Goal: Leave review/rating: Share an evaluation or opinion about a product, service, or content

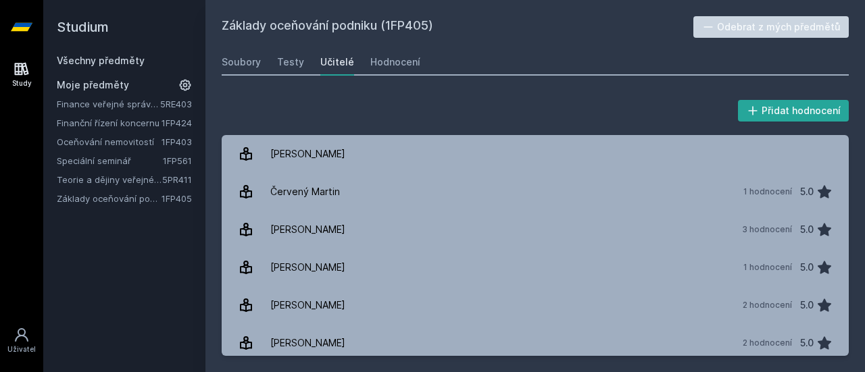
click at [0, 339] on div "Study [GEOGRAPHIC_DATA]" at bounding box center [21, 213] width 43 height 318
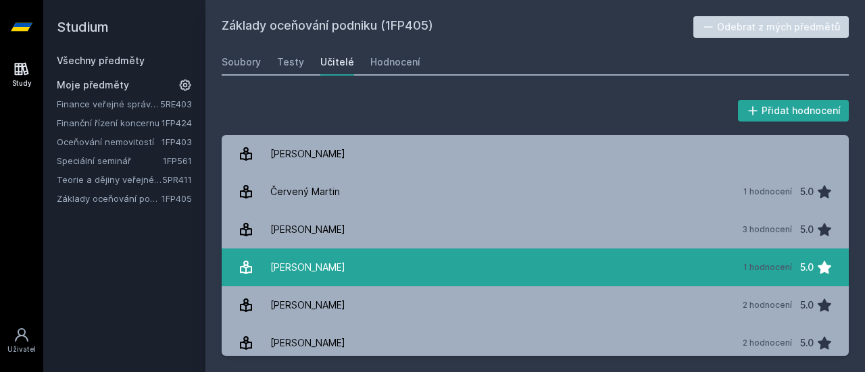
drag, startPoint x: 834, startPoint y: 1, endPoint x: 273, endPoint y: 256, distance: 616.1
click at [273, 256] on div "[PERSON_NAME]" at bounding box center [307, 267] width 75 height 27
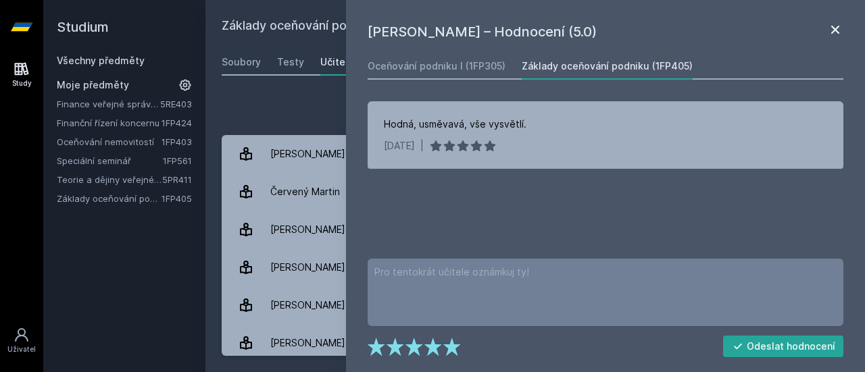
click at [838, 32] on icon at bounding box center [835, 30] width 8 height 8
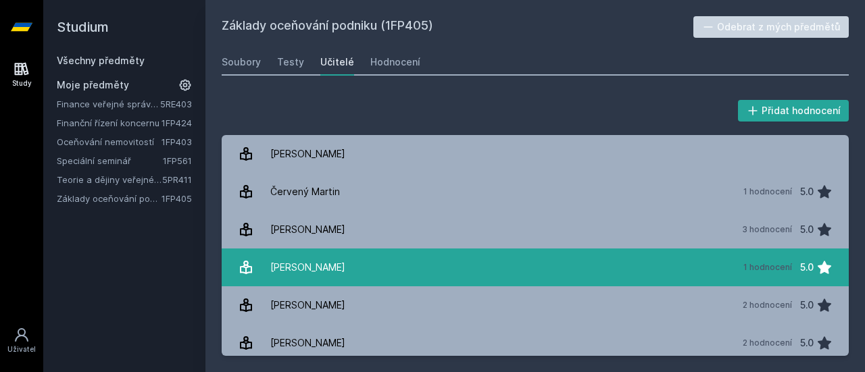
click at [307, 264] on div "[PERSON_NAME]" at bounding box center [307, 267] width 75 height 27
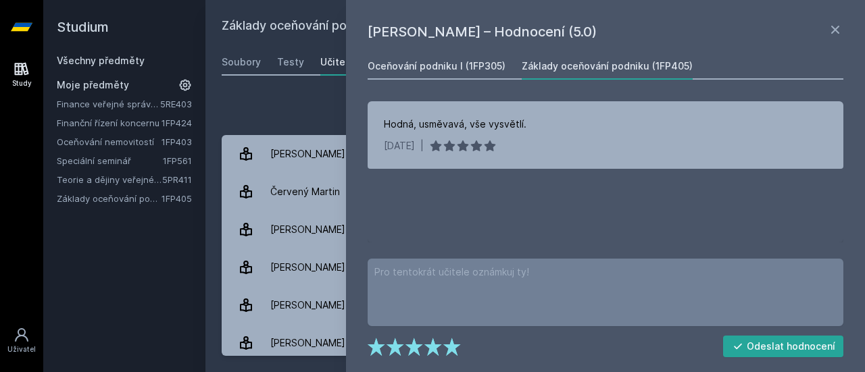
click at [483, 60] on div "Oceňování podniku I (1FP305)" at bounding box center [437, 66] width 138 height 14
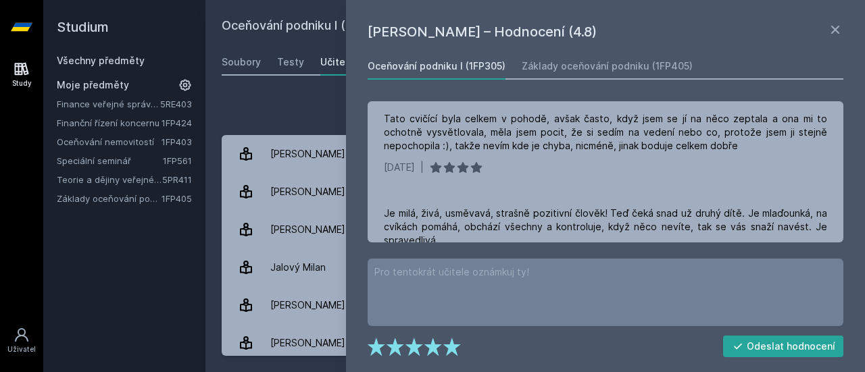
scroll to position [237, 0]
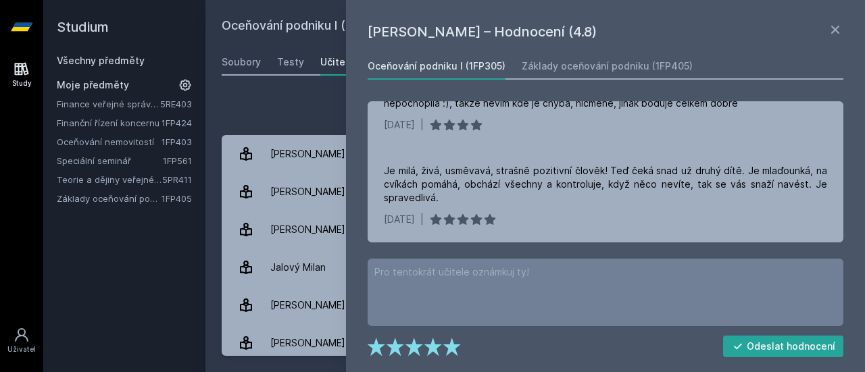
click at [310, 91] on div "Přidat hodnocení [PERSON_NAME] – Hodnocení (4.8) Oceňování podniku I (1FP305) Z…" at bounding box center [535, 226] width 660 height 291
